Goal: Information Seeking & Learning: Learn about a topic

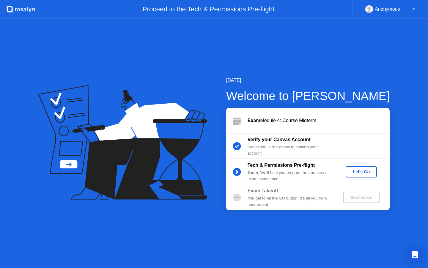
click at [359, 171] on div "Let's Go" at bounding box center [361, 171] width 26 height 5
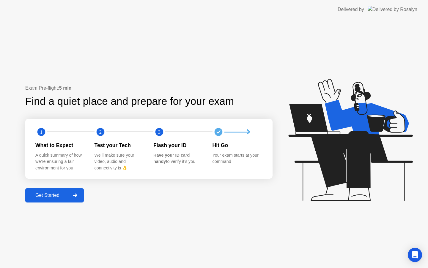
click at [51, 194] on div "Get Started" at bounding box center [47, 194] width 41 height 5
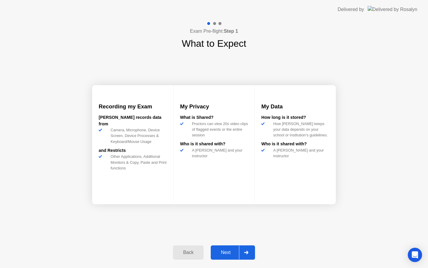
click at [224, 256] on button "Next" at bounding box center [233, 252] width 44 height 14
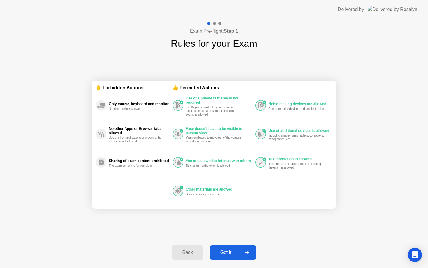
click at [224, 256] on button "Got it" at bounding box center [233, 252] width 46 height 14
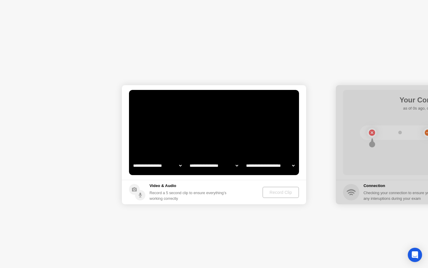
select select "**********"
select select "*******"
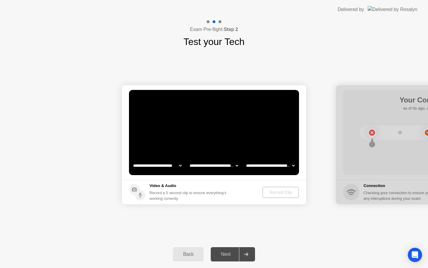
click at [226, 253] on div "Next" at bounding box center [226, 253] width 26 height 5
click at [284, 191] on div "Record Clip" at bounding box center [281, 192] width 32 height 5
click at [142, 194] on circle at bounding box center [140, 195] width 10 height 10
click at [190, 155] on video at bounding box center [214, 132] width 170 height 85
click at [181, 167] on select "**********" at bounding box center [157, 165] width 51 height 12
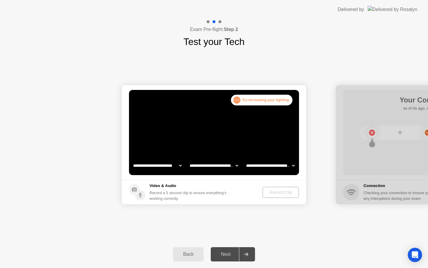
select select "**********"
click at [282, 194] on div "Record Clip" at bounding box center [281, 192] width 32 height 5
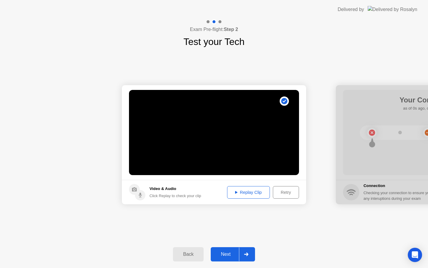
click at [246, 195] on div "Replay Clip" at bounding box center [248, 192] width 39 height 5
click at [225, 255] on div "Next" at bounding box center [226, 253] width 26 height 5
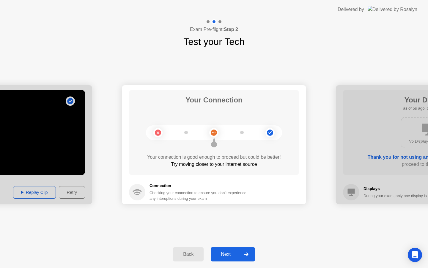
click at [221, 259] on button "Next" at bounding box center [233, 254] width 44 height 14
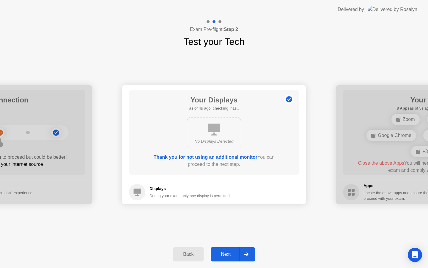
click at [228, 254] on div "Next" at bounding box center [226, 253] width 26 height 5
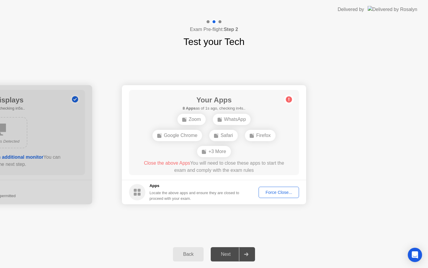
click at [277, 194] on div "Force Close..." at bounding box center [279, 192] width 36 height 5
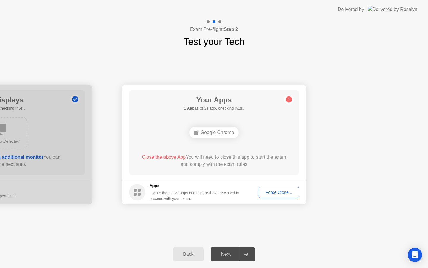
click at [228, 148] on div "Your Apps 1 App as of 3s ago, checking in2s.. Google Chrome Close the above App…" at bounding box center [214, 132] width 170 height 85
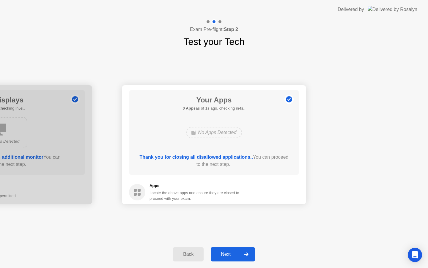
click at [223, 256] on div "Next" at bounding box center [226, 253] width 26 height 5
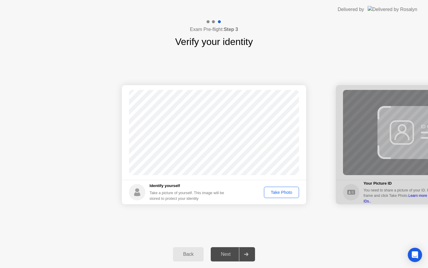
click at [282, 192] on div "Take Photo" at bounding box center [281, 192] width 31 height 5
click at [227, 255] on div "Next" at bounding box center [226, 253] width 26 height 5
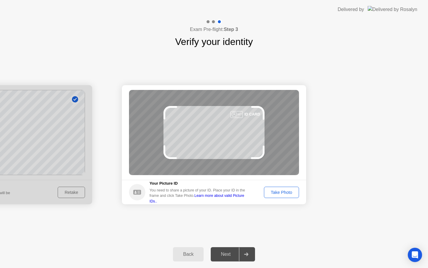
click at [277, 191] on div "Take Photo" at bounding box center [281, 192] width 31 height 5
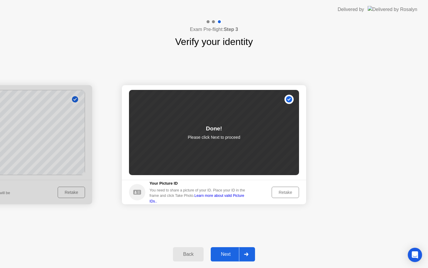
click at [226, 256] on div "Next" at bounding box center [226, 253] width 26 height 5
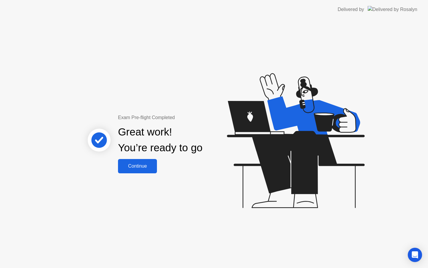
click at [146, 165] on div "Continue" at bounding box center [137, 165] width 35 height 5
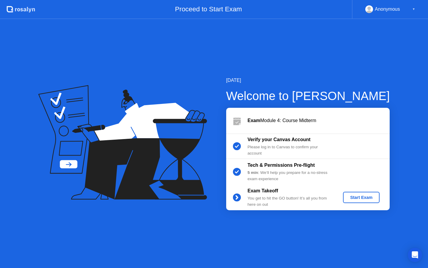
click at [354, 198] on div "Start Exam" at bounding box center [362, 197] width 32 height 5
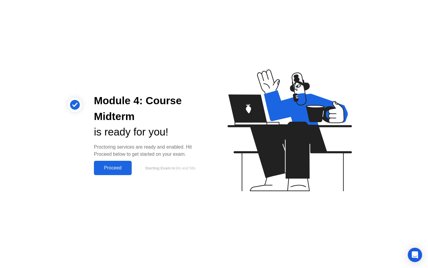
click at [120, 170] on div "Proceed" at bounding box center [113, 167] width 34 height 5
